Goal: Task Accomplishment & Management: Manage account settings

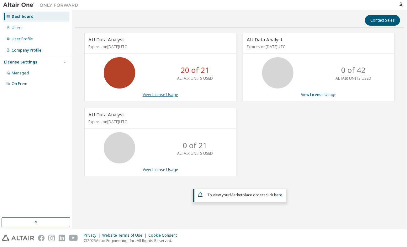
click at [171, 96] on link "View License Usage" at bounding box center [160, 94] width 35 height 5
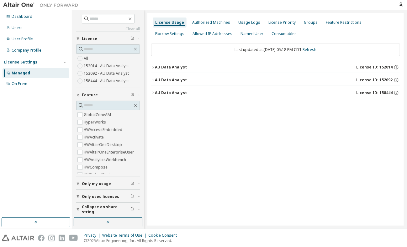
click at [151, 67] on icon "button" at bounding box center [153, 67] width 4 height 4
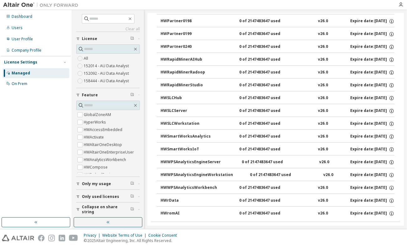
scroll to position [893, 0]
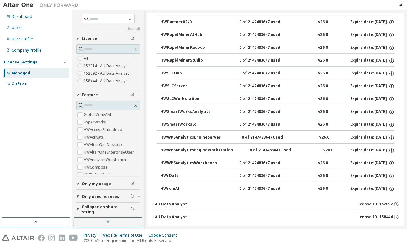
click at [152, 203] on icon "button" at bounding box center [153, 205] width 4 height 4
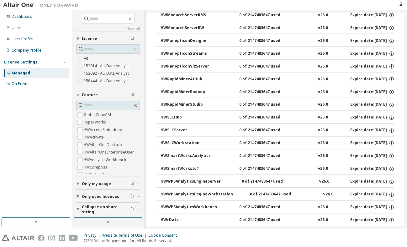
scroll to position [1471, 0]
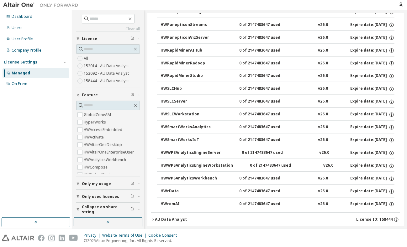
click at [169, 218] on div "AU Data Analyst" at bounding box center [171, 220] width 32 height 5
drag, startPoint x: 173, startPoint y: 210, endPoint x: 201, endPoint y: 197, distance: 30.7
click at [174, 218] on div "AU Data Analyst" at bounding box center [171, 220] width 32 height 5
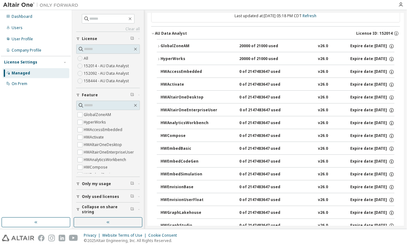
scroll to position [0, 0]
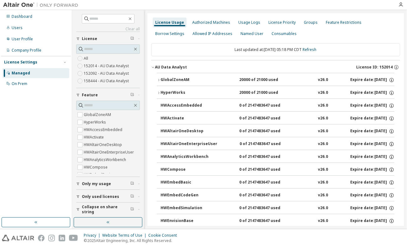
click at [161, 91] on div "HyperWorks" at bounding box center [188, 93] width 56 height 6
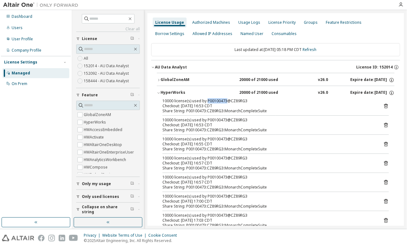
drag, startPoint x: 206, startPoint y: 101, endPoint x: 226, endPoint y: 102, distance: 20.1
click at [226, 102] on div "10000 license(s) used by P00100473@CZ89RG3" at bounding box center [267, 101] width 211 height 5
copy div "P00100473"
drag, startPoint x: 382, startPoint y: 105, endPoint x: 344, endPoint y: 107, distance: 38.2
click at [344, 107] on div "Checkout: 2025-09-30 16:53 CDT" at bounding box center [267, 106] width 211 height 5
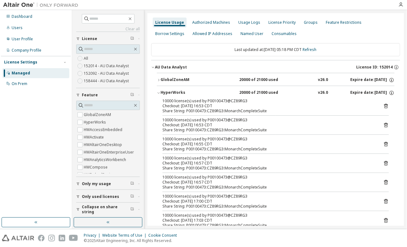
click at [383, 105] on icon at bounding box center [386, 106] width 6 height 6
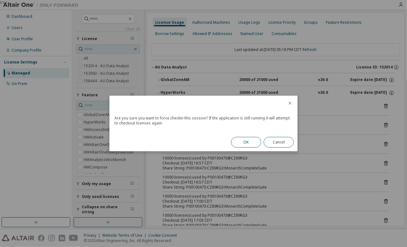
click at [248, 141] on button "OK" at bounding box center [246, 142] width 30 height 11
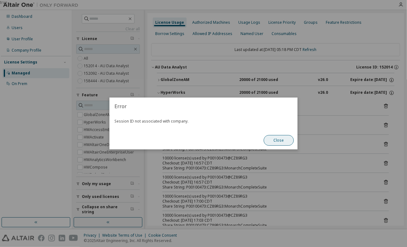
click at [284, 140] on button "Close" at bounding box center [278, 140] width 30 height 11
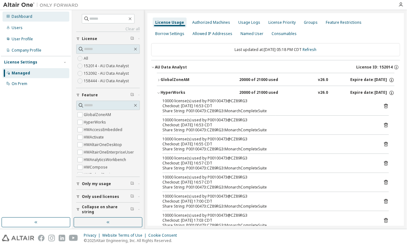
click at [15, 15] on div "Dashboard" at bounding box center [22, 16] width 21 height 5
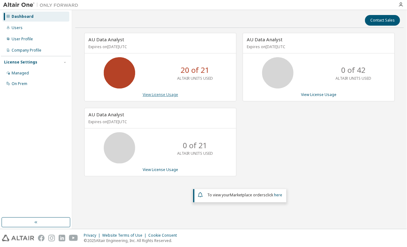
click at [155, 95] on link "View License Usage" at bounding box center [160, 94] width 35 height 5
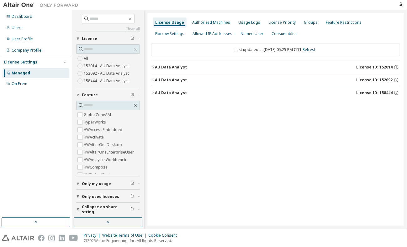
click at [154, 66] on icon "button" at bounding box center [153, 67] width 4 height 4
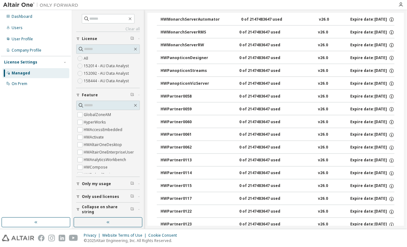
scroll to position [251, 0]
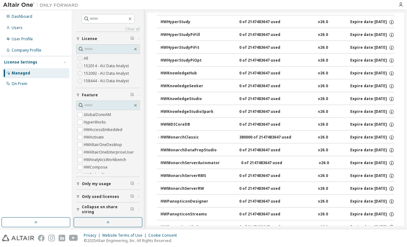
click at [177, 135] on div "HWMonarchClassic" at bounding box center [188, 138] width 56 height 6
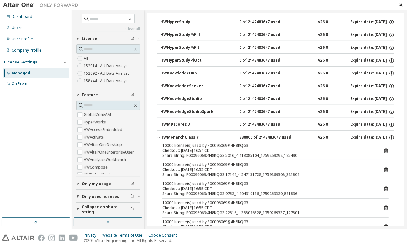
click at [384, 149] on icon at bounding box center [386, 151] width 4 height 5
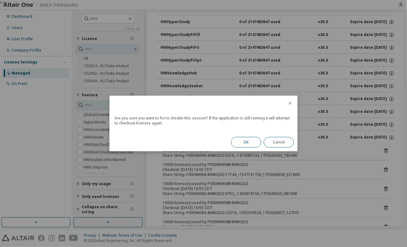
click at [252, 143] on button "OK" at bounding box center [246, 142] width 30 height 11
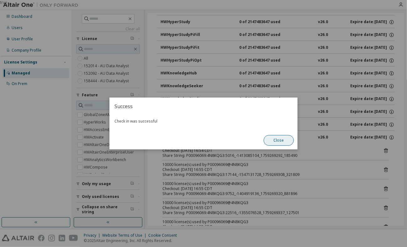
click at [284, 139] on button "Close" at bounding box center [278, 140] width 30 height 11
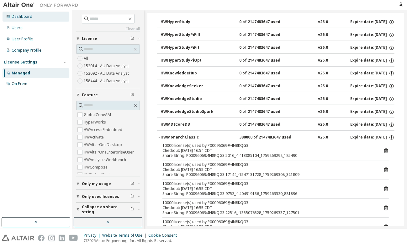
click at [18, 16] on div "Dashboard" at bounding box center [22, 16] width 21 height 5
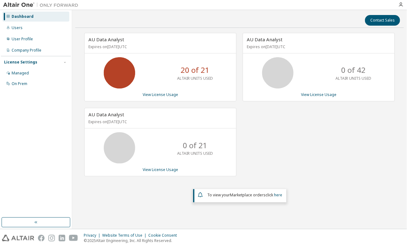
click at [115, 69] on icon at bounding box center [120, 73] width 16 height 16
click at [160, 97] on div "AU Data Analyst Expires on [DATE] UTC 20 of 21 ALTAIR UNITS USED View License U…" at bounding box center [160, 67] width 152 height 69
click at [161, 95] on link "View License Usage" at bounding box center [160, 94] width 35 height 5
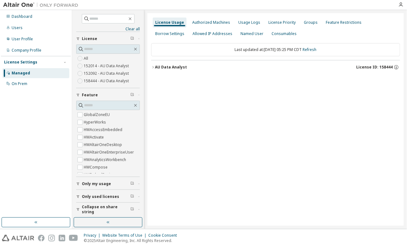
click at [370, 65] on span "License ID: 158444" at bounding box center [374, 67] width 36 height 5
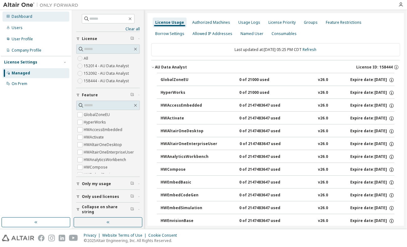
click at [17, 13] on div "Dashboard" at bounding box center [36, 17] width 67 height 10
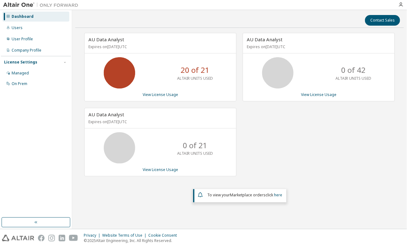
click at [123, 148] on icon at bounding box center [120, 148] width 16 height 16
click at [165, 168] on link "View License Usage" at bounding box center [160, 169] width 35 height 5
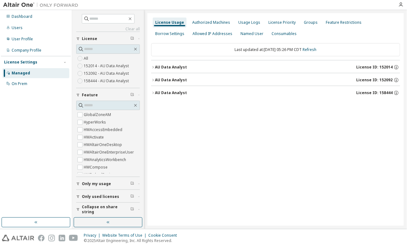
click at [150, 67] on div "License Usage Authorized Machines Usage Logs License Priority Groups Feature Re…" at bounding box center [275, 119] width 256 height 213
click at [152, 68] on icon "button" at bounding box center [153, 67] width 4 height 4
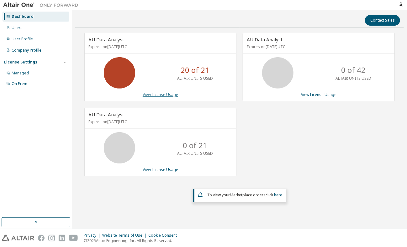
click at [149, 93] on link "View License Usage" at bounding box center [160, 94] width 35 height 5
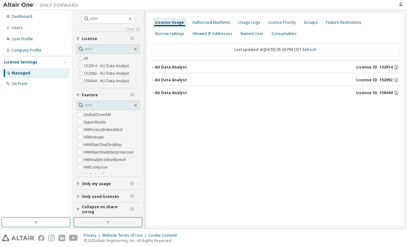
click at [157, 67] on div "AU Data Analyst" at bounding box center [171, 67] width 32 height 5
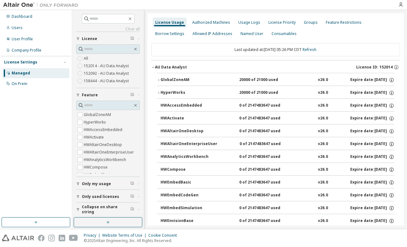
click at [157, 93] on icon "button" at bounding box center [159, 93] width 4 height 4
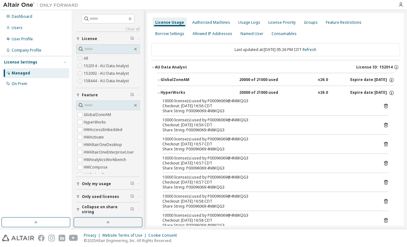
click at [383, 106] on icon at bounding box center [386, 106] width 6 height 6
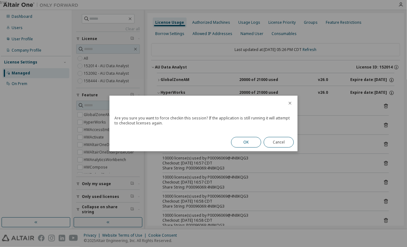
click at [247, 144] on button "OK" at bounding box center [246, 142] width 30 height 11
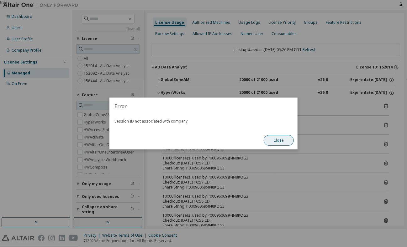
click at [284, 142] on button "Close" at bounding box center [278, 140] width 30 height 11
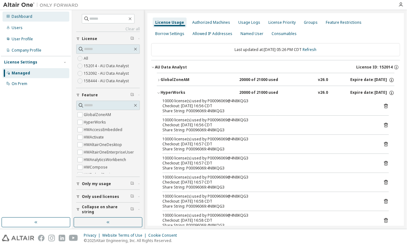
click at [20, 17] on div "Dashboard" at bounding box center [22, 16] width 21 height 5
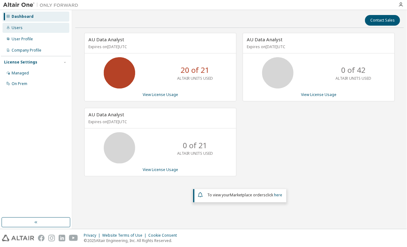
click at [12, 29] on div "Users" at bounding box center [17, 27] width 11 height 5
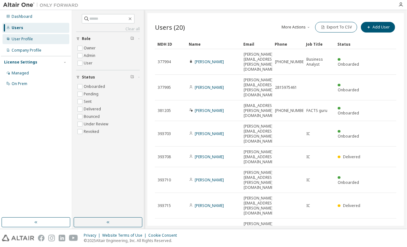
click at [16, 39] on div "User Profile" at bounding box center [22, 39] width 21 height 5
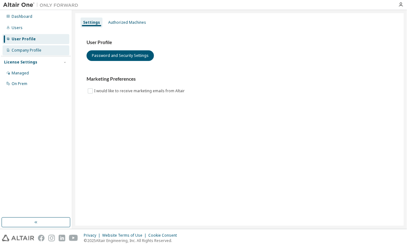
click at [15, 50] on div "Company Profile" at bounding box center [27, 50] width 30 height 5
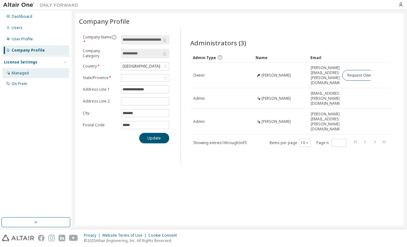
click at [23, 71] on div "Managed" at bounding box center [20, 73] width 17 height 5
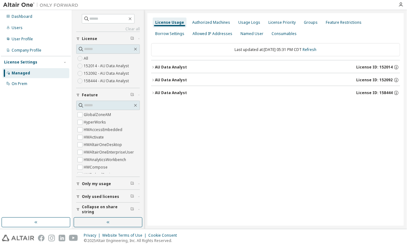
click at [153, 67] on icon "button" at bounding box center [153, 67] width 4 height 4
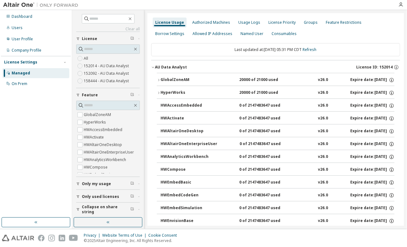
drag, startPoint x: 156, startPoint y: 81, endPoint x: 159, endPoint y: 79, distance: 3.4
click at [159, 79] on icon "button" at bounding box center [159, 80] width 4 height 4
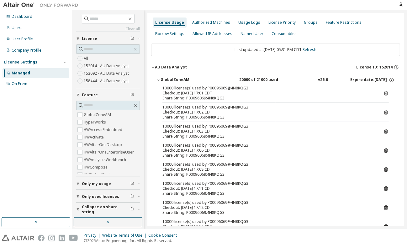
click at [385, 94] on icon at bounding box center [386, 94] width 2 height 2
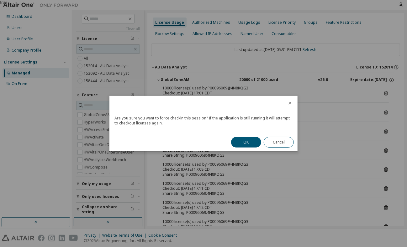
click at [254, 140] on button "OK" at bounding box center [246, 142] width 30 height 11
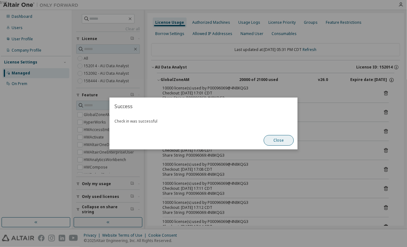
click at [283, 144] on button "Close" at bounding box center [278, 140] width 30 height 11
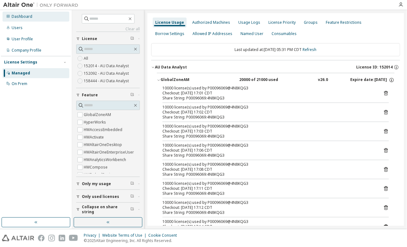
click at [18, 17] on div "Dashboard" at bounding box center [22, 16] width 21 height 5
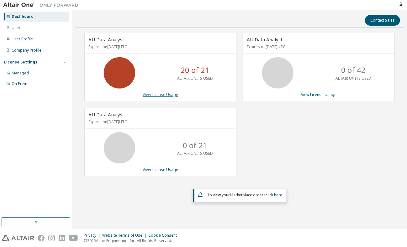
click at [157, 93] on link "View License Usage" at bounding box center [160, 94] width 35 height 5
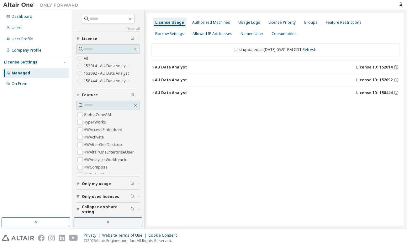
click at [175, 67] on div "AU Data Analyst" at bounding box center [171, 67] width 32 height 5
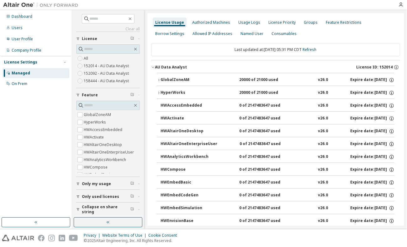
click at [158, 92] on icon "button" at bounding box center [159, 93] width 4 height 4
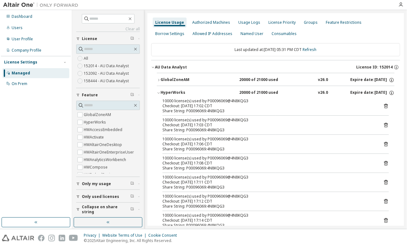
click at [384, 104] on icon at bounding box center [386, 106] width 4 height 5
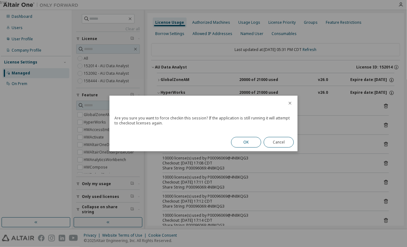
click at [248, 142] on button "OK" at bounding box center [246, 142] width 30 height 11
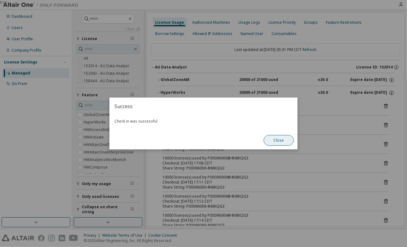
click at [276, 141] on button "Close" at bounding box center [278, 140] width 30 height 11
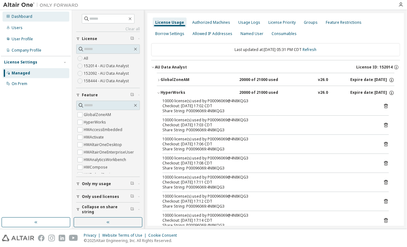
click at [23, 15] on div "Dashboard" at bounding box center [22, 16] width 21 height 5
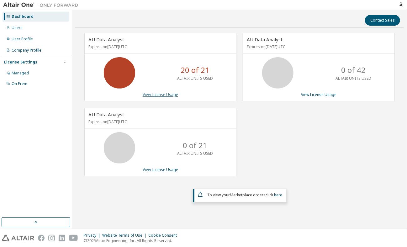
click at [150, 94] on link "View License Usage" at bounding box center [160, 94] width 35 height 5
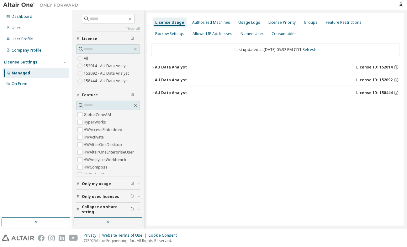
click at [175, 65] on div "AU Data Analyst" at bounding box center [171, 67] width 32 height 5
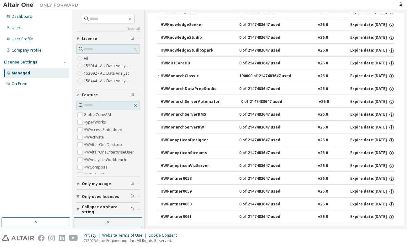
scroll to position [313, 0]
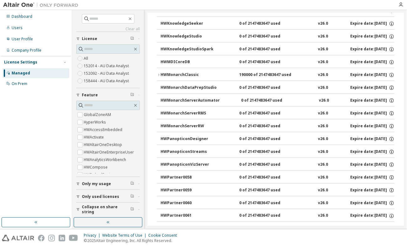
click at [174, 72] on div "HWMonarchClassic" at bounding box center [188, 75] width 56 height 6
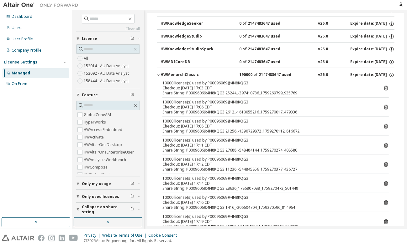
click at [385, 88] on icon at bounding box center [386, 89] width 2 height 2
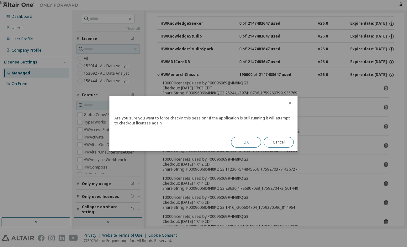
click at [247, 142] on button "OK" at bounding box center [246, 142] width 30 height 11
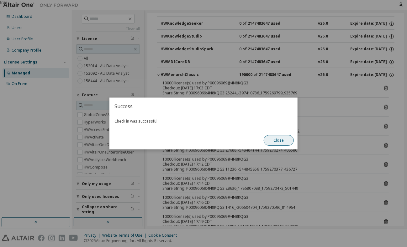
click at [278, 138] on button "Close" at bounding box center [278, 140] width 30 height 11
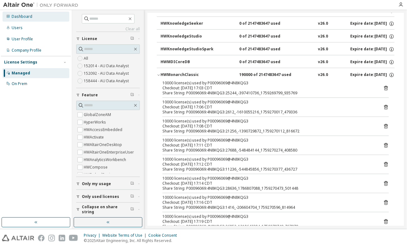
click at [19, 15] on div "Dashboard" at bounding box center [22, 16] width 21 height 5
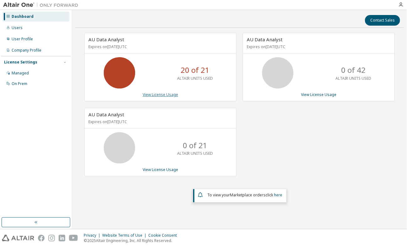
click at [162, 93] on link "View License Usage" at bounding box center [160, 94] width 35 height 5
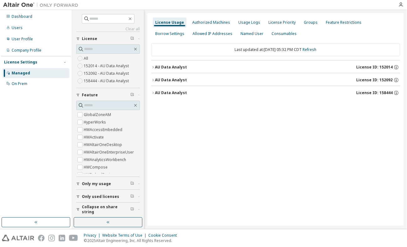
click at [173, 68] on div "AU Data Analyst" at bounding box center [171, 67] width 32 height 5
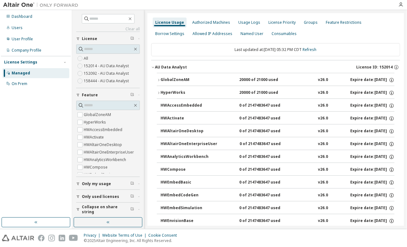
click at [163, 93] on div "HyperWorks" at bounding box center [188, 93] width 56 height 6
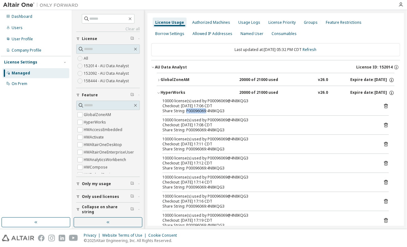
drag, startPoint x: 187, startPoint y: 111, endPoint x: 205, endPoint y: 109, distance: 18.2
click at [205, 109] on div "Share String: P00096069:4N8KQG3" at bounding box center [267, 111] width 211 height 5
copy div "P00096069"
click at [15, 16] on div "Dashboard" at bounding box center [22, 16] width 21 height 5
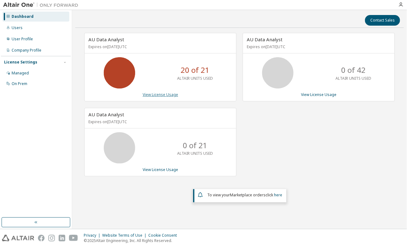
click at [161, 93] on link "View License Usage" at bounding box center [160, 94] width 35 height 5
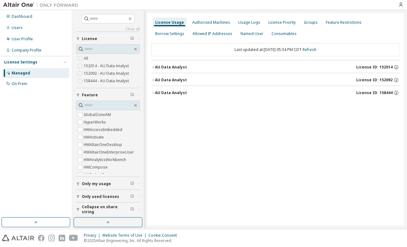
click at [177, 68] on div "AU Data Analyst" at bounding box center [171, 67] width 32 height 5
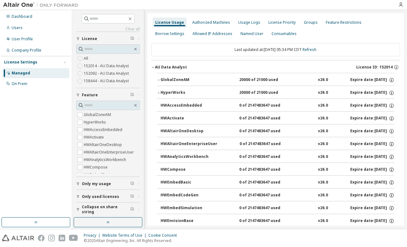
click at [159, 79] on icon "button" at bounding box center [159, 80] width 4 height 4
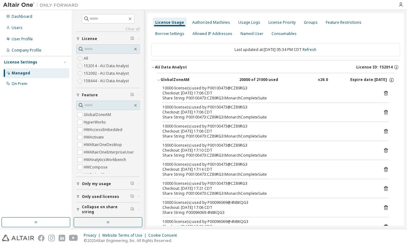
click at [383, 93] on icon at bounding box center [386, 94] width 6 height 6
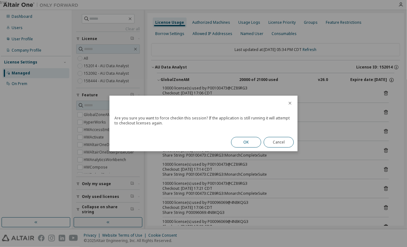
click at [240, 143] on button "OK" at bounding box center [246, 142] width 30 height 11
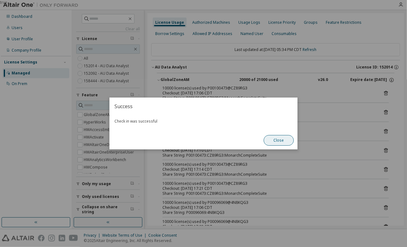
drag, startPoint x: 284, startPoint y: 143, endPoint x: 202, endPoint y: 122, distance: 85.1
click at [284, 143] on button "Close" at bounding box center [278, 140] width 30 height 11
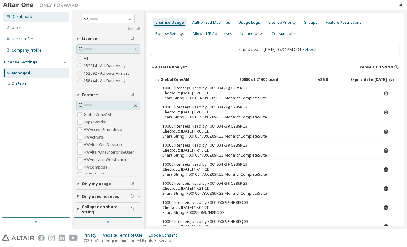
click at [37, 15] on div "Dashboard" at bounding box center [36, 17] width 67 height 10
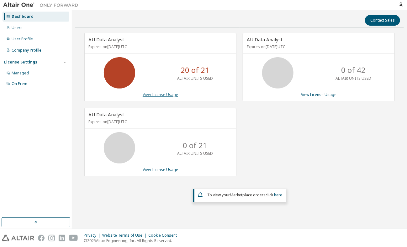
click at [161, 96] on link "View License Usage" at bounding box center [160, 94] width 35 height 5
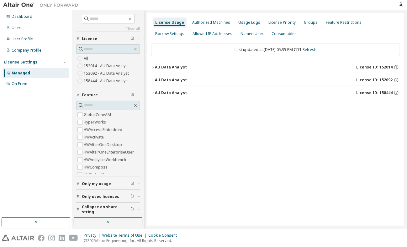
click at [164, 66] on div "AU Data Analyst" at bounding box center [171, 67] width 32 height 5
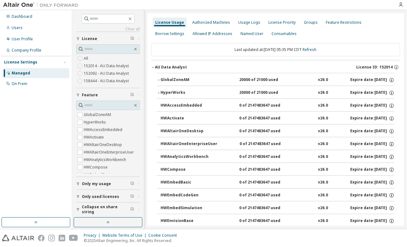
click at [181, 91] on div "HyperWorks" at bounding box center [188, 93] width 56 height 6
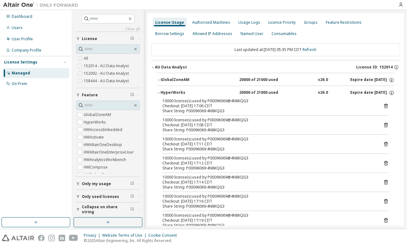
click at [383, 107] on icon at bounding box center [386, 106] width 6 height 6
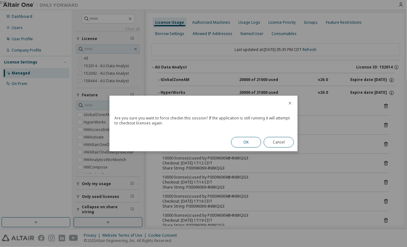
click at [242, 142] on button "OK" at bounding box center [246, 142] width 30 height 11
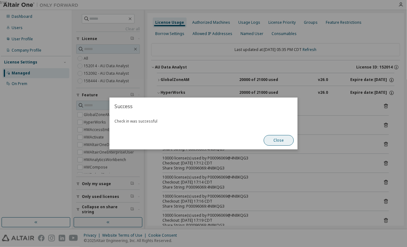
click at [271, 144] on button "Close" at bounding box center [278, 140] width 30 height 11
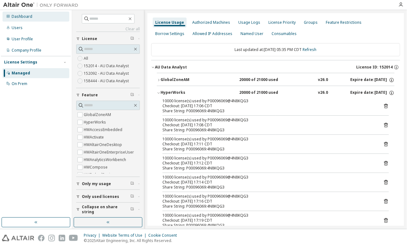
click at [25, 17] on div "Dashboard" at bounding box center [22, 16] width 21 height 5
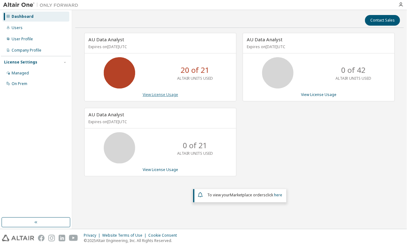
click at [153, 93] on link "View License Usage" at bounding box center [160, 94] width 35 height 5
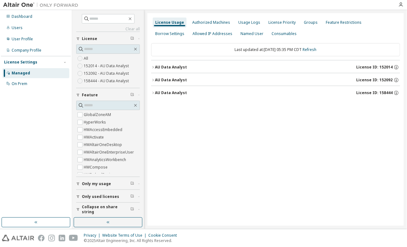
click at [168, 66] on div "AU Data Analyst" at bounding box center [171, 67] width 32 height 5
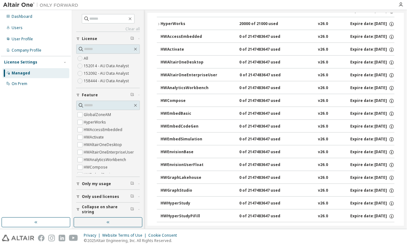
scroll to position [188, 0]
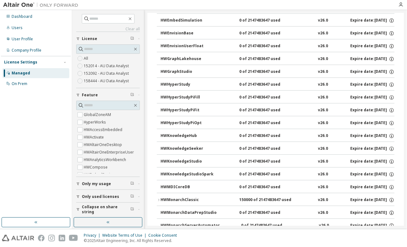
click at [176, 198] on div "HWMonarchClassic" at bounding box center [188, 201] width 56 height 6
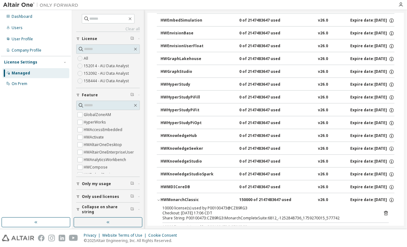
click at [383, 213] on icon at bounding box center [386, 214] width 6 height 6
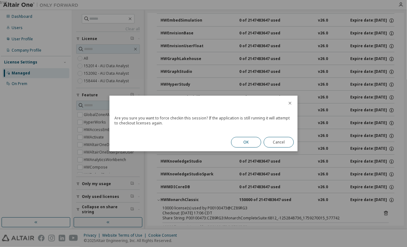
click at [236, 141] on button "OK" at bounding box center [246, 142] width 30 height 11
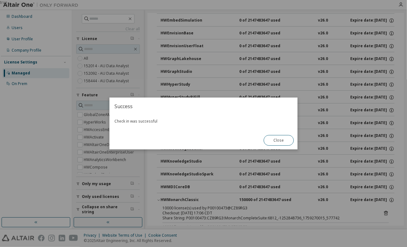
drag, startPoint x: 272, startPoint y: 140, endPoint x: 272, endPoint y: 137, distance: 3.4
click at [272, 139] on button "Close" at bounding box center [278, 140] width 30 height 11
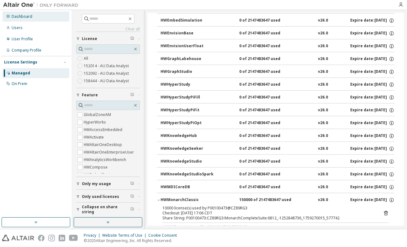
click at [18, 15] on div "Dashboard" at bounding box center [22, 16] width 21 height 5
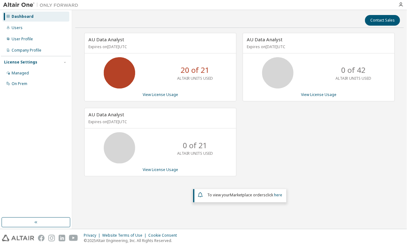
click at [29, 14] on div "Dashboard" at bounding box center [23, 16] width 22 height 5
click at [28, 30] on div "Users" at bounding box center [36, 28] width 67 height 10
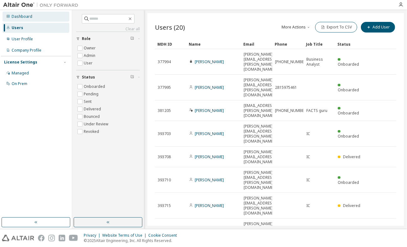
click at [16, 20] on div "Dashboard" at bounding box center [36, 17] width 67 height 10
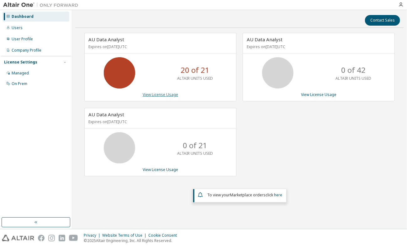
click at [170, 94] on link "View License Usage" at bounding box center [160, 94] width 35 height 5
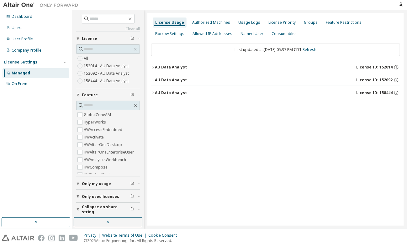
click at [159, 66] on div "AU Data Analyst" at bounding box center [171, 67] width 32 height 5
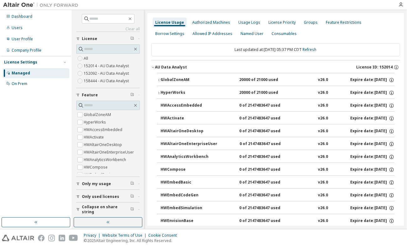
click at [159, 80] on icon "button" at bounding box center [158, 80] width 1 height 2
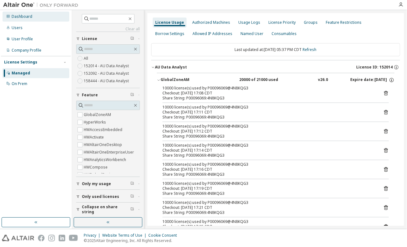
click at [13, 17] on div "Dashboard" at bounding box center [22, 16] width 21 height 5
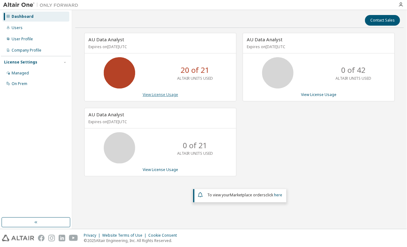
click at [149, 94] on link "View License Usage" at bounding box center [160, 94] width 35 height 5
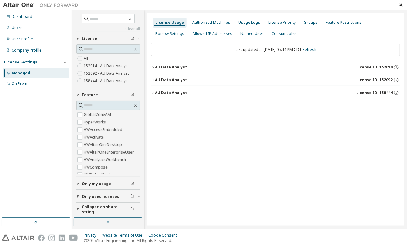
click at [181, 69] on div "AU Data Analyst" at bounding box center [171, 67] width 32 height 5
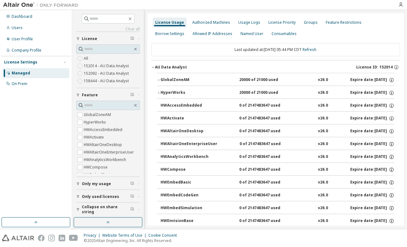
click at [160, 79] on icon "button" at bounding box center [159, 80] width 4 height 4
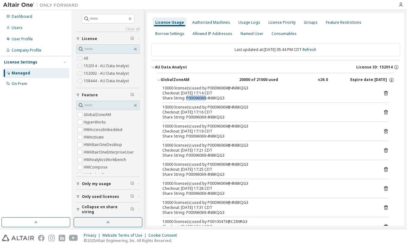
drag, startPoint x: 185, startPoint y: 98, endPoint x: 205, endPoint y: 98, distance: 19.4
click at [205, 98] on div "Share String: P00096069:4N8KQG3" at bounding box center [267, 98] width 211 height 5
copy div "P00096069"
click at [384, 92] on icon at bounding box center [386, 93] width 4 height 5
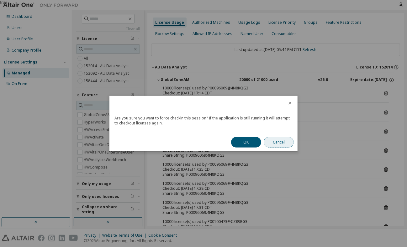
click at [283, 144] on button "Cancel" at bounding box center [278, 142] width 30 height 11
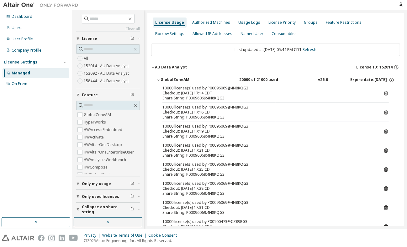
click at [380, 81] on div "Expire date: 2026-06-29" at bounding box center [372, 80] width 44 height 6
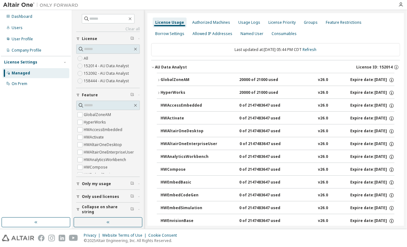
click at [377, 82] on div "Expire date: 2026-06-29" at bounding box center [372, 80] width 44 height 6
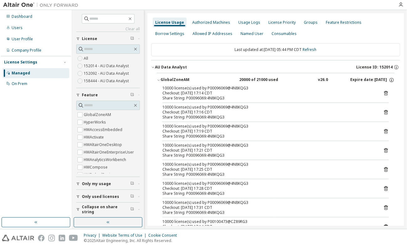
click at [386, 90] on div "10000 license(s) used by P00096069@4N8KQG3 Checkout: 2025-09-30 17:14 CDT Share…" at bounding box center [275, 181] width 237 height 190
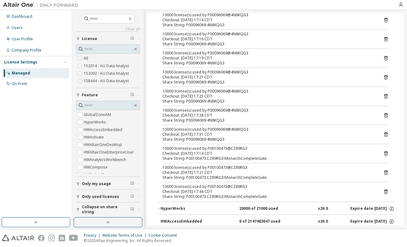
scroll to position [63, 0]
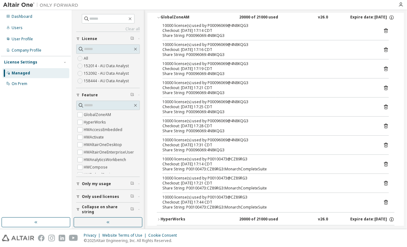
click at [383, 32] on icon at bounding box center [386, 31] width 6 height 6
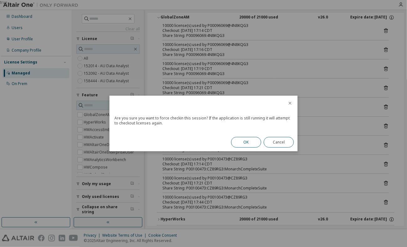
click at [249, 143] on button "OK" at bounding box center [246, 142] width 30 height 11
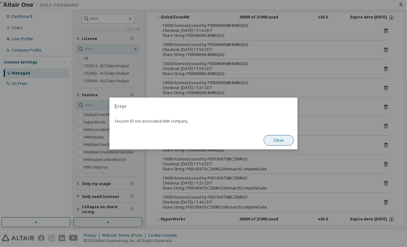
click at [280, 143] on button "Close" at bounding box center [278, 140] width 30 height 11
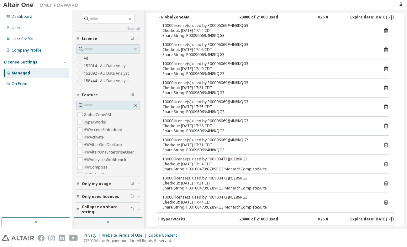
click at [383, 29] on icon at bounding box center [386, 31] width 6 height 6
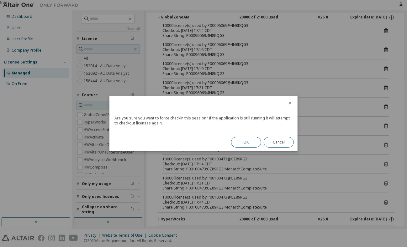
click at [245, 142] on button "OK" at bounding box center [246, 142] width 30 height 11
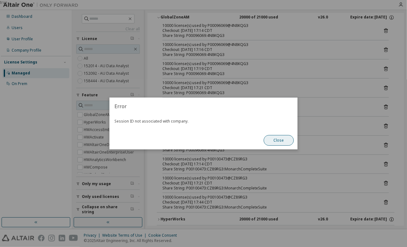
click at [264, 142] on button "Close" at bounding box center [278, 140] width 30 height 11
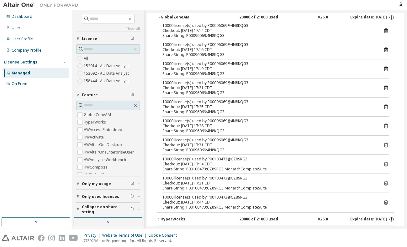
click at [384, 49] on icon at bounding box center [386, 50] width 6 height 6
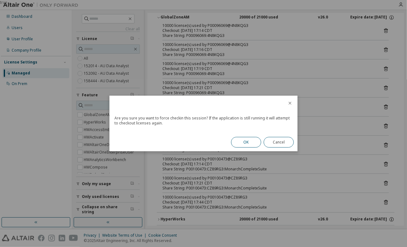
click at [243, 144] on button "OK" at bounding box center [246, 142] width 30 height 11
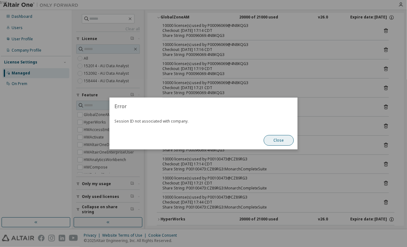
click at [269, 138] on button "Close" at bounding box center [278, 140] width 30 height 11
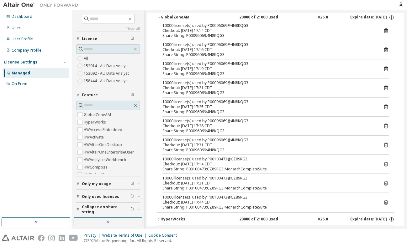
click at [383, 69] on icon at bounding box center [386, 69] width 6 height 6
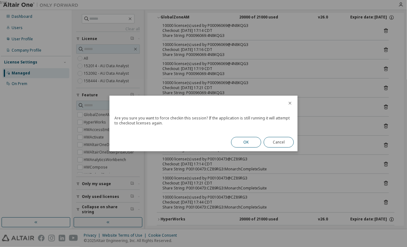
click at [249, 144] on button "OK" at bounding box center [246, 142] width 30 height 11
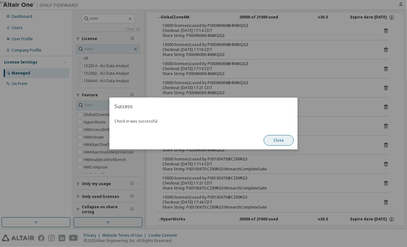
click at [279, 140] on button "Close" at bounding box center [278, 140] width 30 height 11
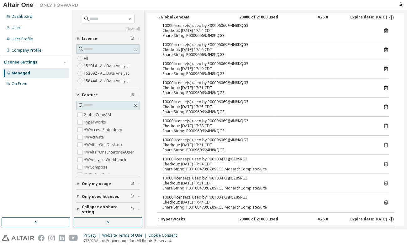
click at [383, 86] on icon at bounding box center [386, 88] width 6 height 6
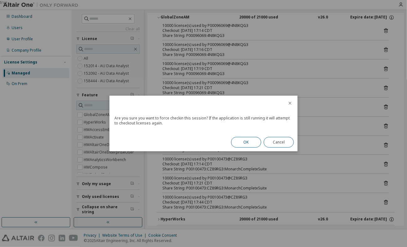
click at [249, 144] on button "OK" at bounding box center [246, 142] width 30 height 11
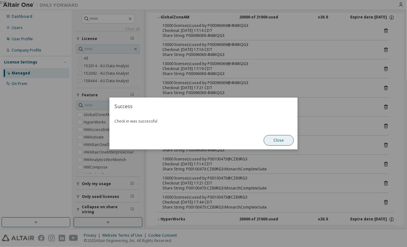
click at [283, 142] on button "Close" at bounding box center [278, 140] width 30 height 11
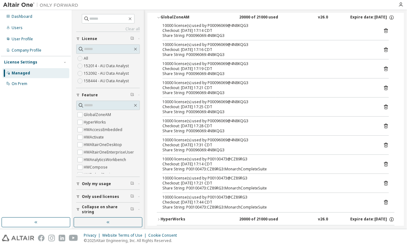
click at [383, 106] on icon at bounding box center [386, 107] width 6 height 6
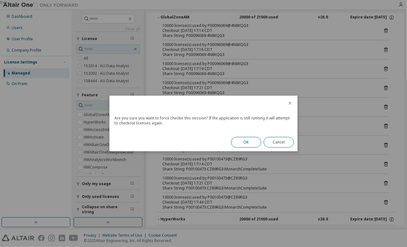
click at [242, 141] on button "OK" at bounding box center [246, 142] width 30 height 11
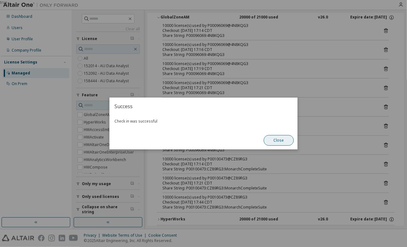
click at [273, 141] on button "Close" at bounding box center [278, 140] width 30 height 11
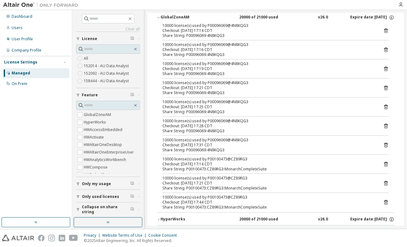
click at [380, 129] on div "10000 license(s) used by P00096069@4N8KQG3 Checkout: 2025-09-30 17:28 CDT Share…" at bounding box center [275, 126] width 226 height 15
click at [385, 126] on icon at bounding box center [386, 127] width 2 height 2
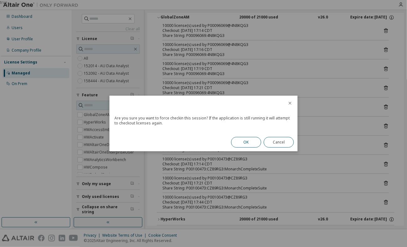
click at [239, 140] on button "OK" at bounding box center [246, 142] width 30 height 11
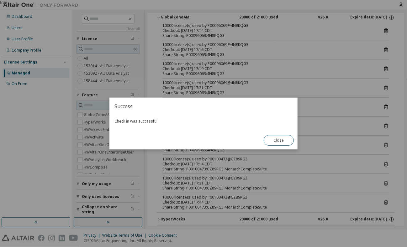
drag, startPoint x: 239, startPoint y: 140, endPoint x: 216, endPoint y: 132, distance: 24.4
click at [216, 132] on div "Success Check in was successful Close" at bounding box center [203, 124] width 188 height 52
drag, startPoint x: 273, startPoint y: 140, endPoint x: 333, endPoint y: 137, distance: 60.2
click at [273, 140] on button "Close" at bounding box center [278, 140] width 30 height 11
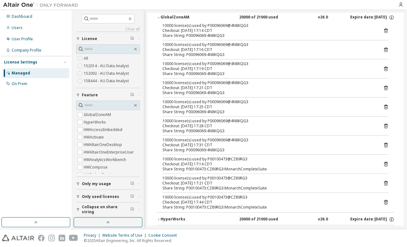
click at [383, 143] on icon at bounding box center [386, 146] width 6 height 6
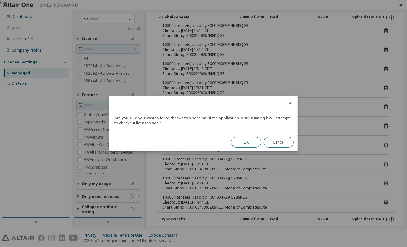
click at [252, 142] on button "OK" at bounding box center [246, 142] width 30 height 11
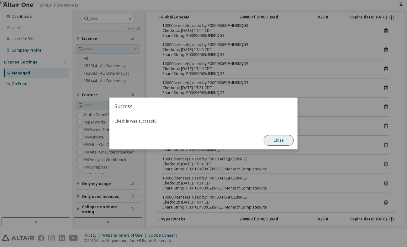
click at [273, 140] on button "Close" at bounding box center [278, 140] width 30 height 11
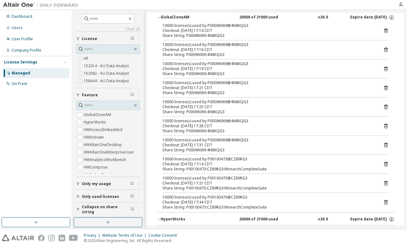
click at [385, 164] on icon at bounding box center [386, 165] width 2 height 2
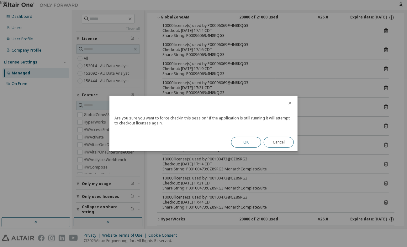
click at [251, 143] on button "OK" at bounding box center [246, 142] width 30 height 11
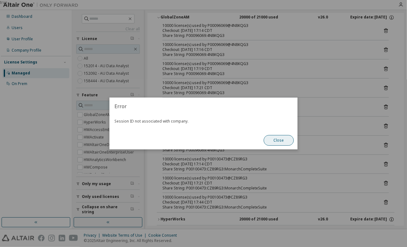
click at [278, 142] on button "Close" at bounding box center [278, 140] width 30 height 11
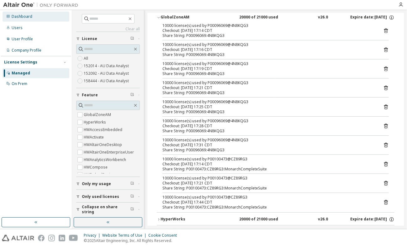
click at [26, 16] on div "Dashboard" at bounding box center [22, 16] width 21 height 5
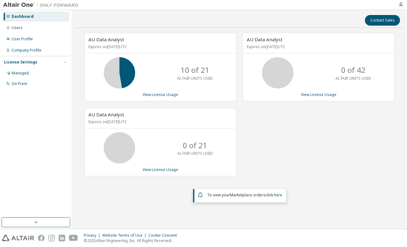
click at [122, 73] on icon at bounding box center [120, 73] width 16 height 16
click at [152, 94] on link "View License Usage" at bounding box center [160, 94] width 35 height 5
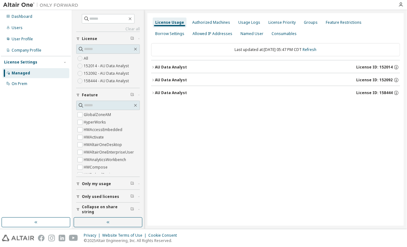
click at [168, 66] on div "AU Data Analyst" at bounding box center [171, 67] width 32 height 5
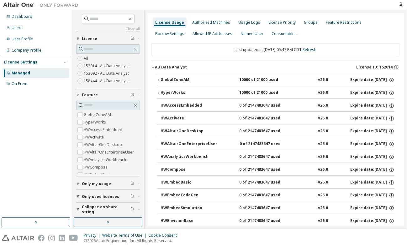
click at [168, 79] on div "GlobalZoneAM" at bounding box center [188, 80] width 56 height 6
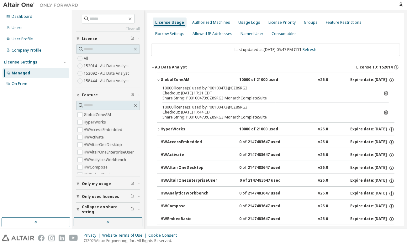
click at [383, 91] on icon at bounding box center [386, 94] width 6 height 6
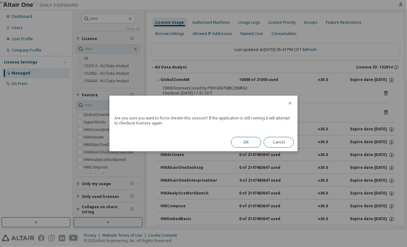
click at [248, 142] on button "OK" at bounding box center [246, 142] width 30 height 11
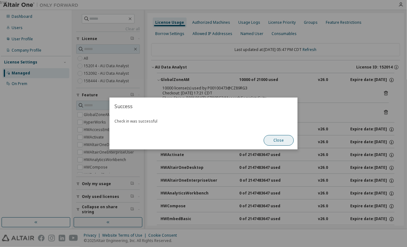
click at [283, 140] on button "Close" at bounding box center [278, 140] width 30 height 11
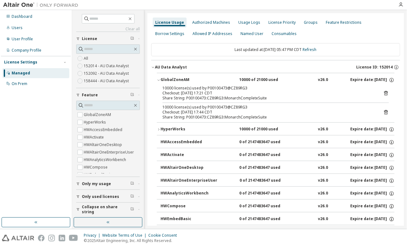
click at [383, 110] on icon at bounding box center [386, 113] width 6 height 6
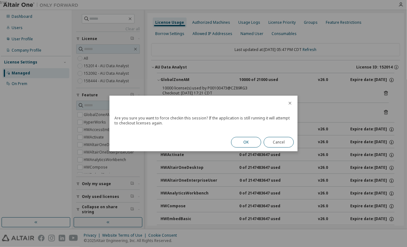
click at [241, 143] on button "OK" at bounding box center [246, 142] width 30 height 11
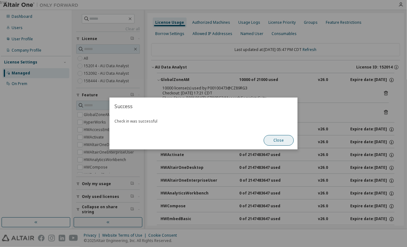
click at [275, 139] on button "Close" at bounding box center [278, 140] width 30 height 11
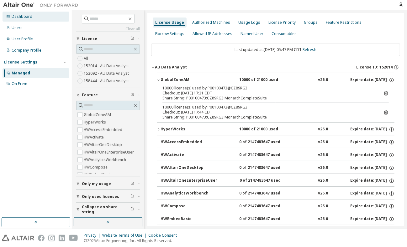
click at [14, 17] on div "Dashboard" at bounding box center [22, 16] width 21 height 5
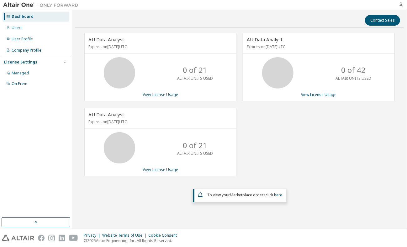
click at [399, 4] on icon "button" at bounding box center [400, 4] width 5 height 5
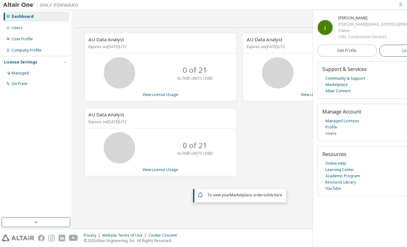
click at [402, 49] on span "Logout" at bounding box center [408, 51] width 13 height 6
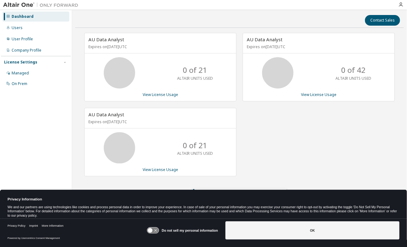
click at [19, 16] on div "Dashboard" at bounding box center [23, 16] width 22 height 5
click at [17, 28] on div "Users" at bounding box center [17, 27] width 11 height 5
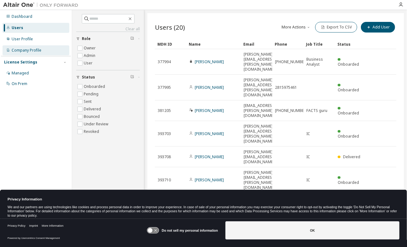
click at [21, 50] on div "Company Profile" at bounding box center [27, 50] width 30 height 5
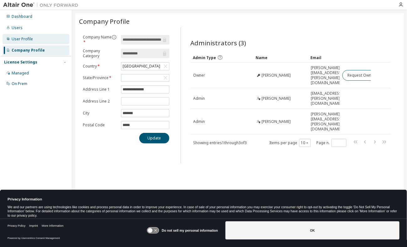
click at [15, 40] on div "User Profile" at bounding box center [22, 39] width 21 height 5
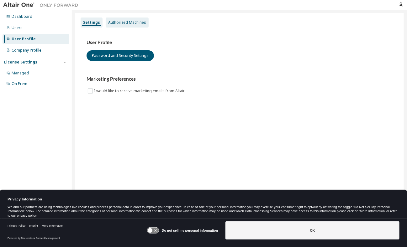
click at [121, 23] on div "Authorized Machines" at bounding box center [127, 22] width 38 height 5
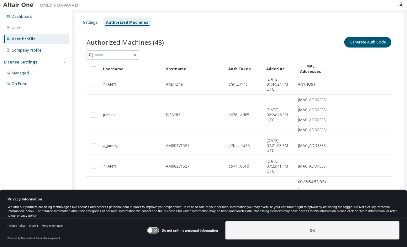
click at [357, 48] on div "Generate Auth Code" at bounding box center [315, 42] width 153 height 13
click at [356, 42] on button "Generate Auth Code" at bounding box center [367, 42] width 47 height 11
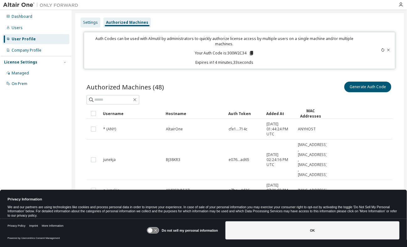
click at [90, 24] on div "Settings" at bounding box center [90, 22] width 15 height 5
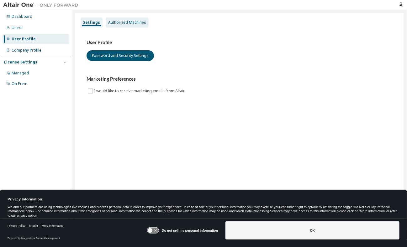
click at [119, 23] on div "Authorized Machines" at bounding box center [127, 22] width 38 height 5
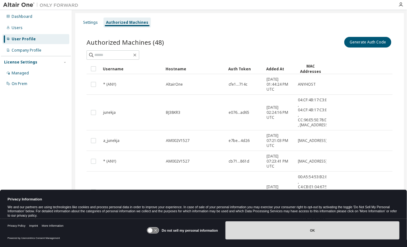
click at [260, 231] on button "OK" at bounding box center [312, 231] width 174 height 18
